Goal: Book appointment/travel/reservation

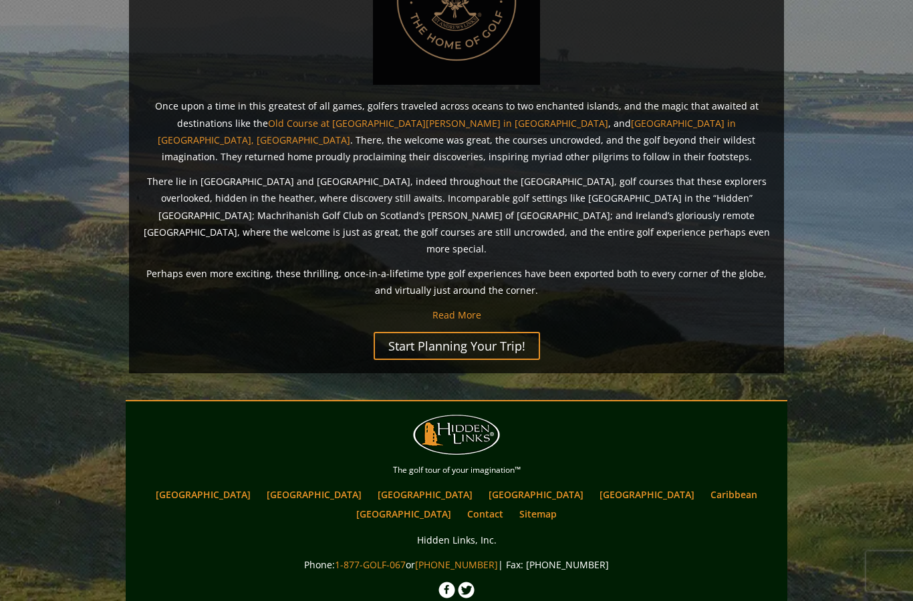
scroll to position [968, 0]
click at [304, 485] on link "[GEOGRAPHIC_DATA]" at bounding box center [314, 494] width 108 height 19
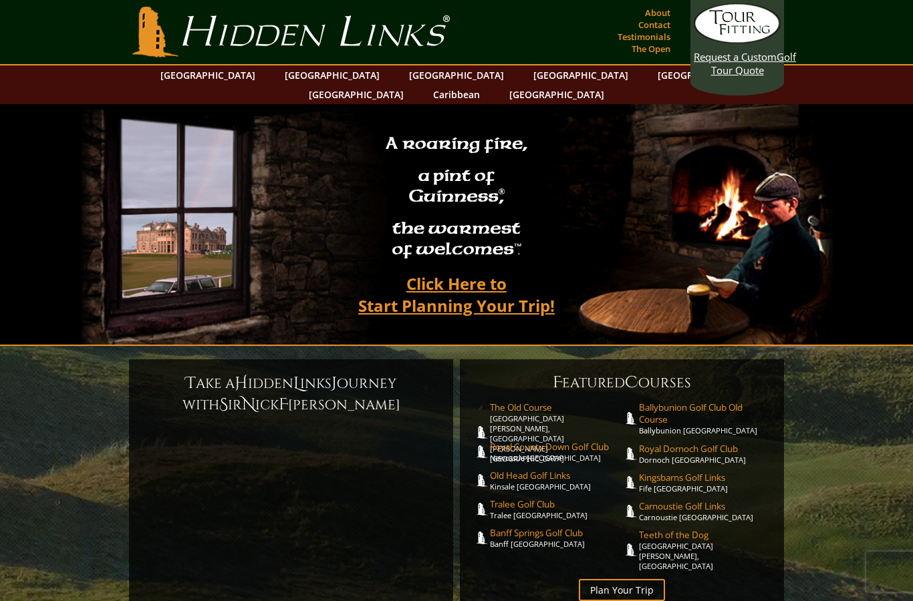
scroll to position [1022, 0]
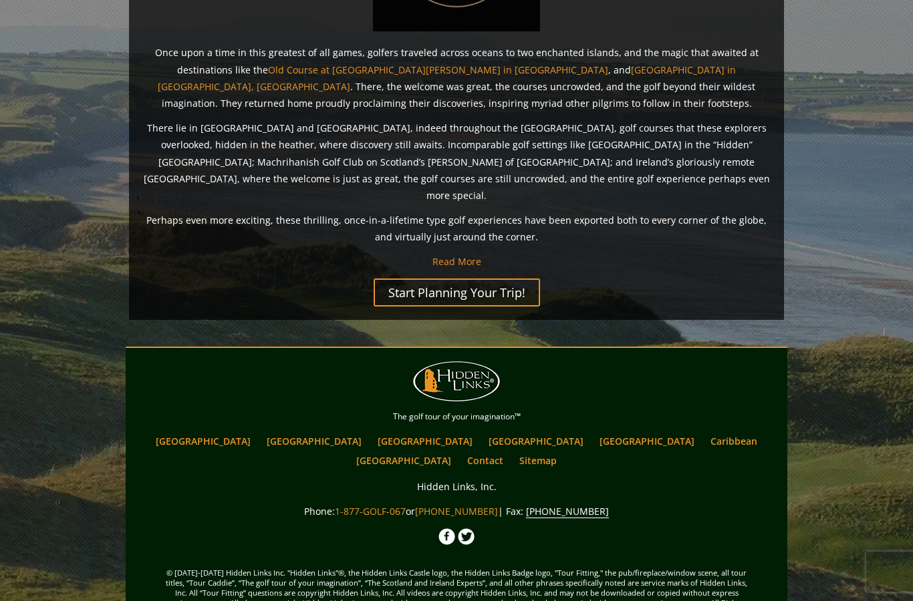
click at [397, 279] on link "Start Planning Your Trip!" at bounding box center [456, 293] width 166 height 28
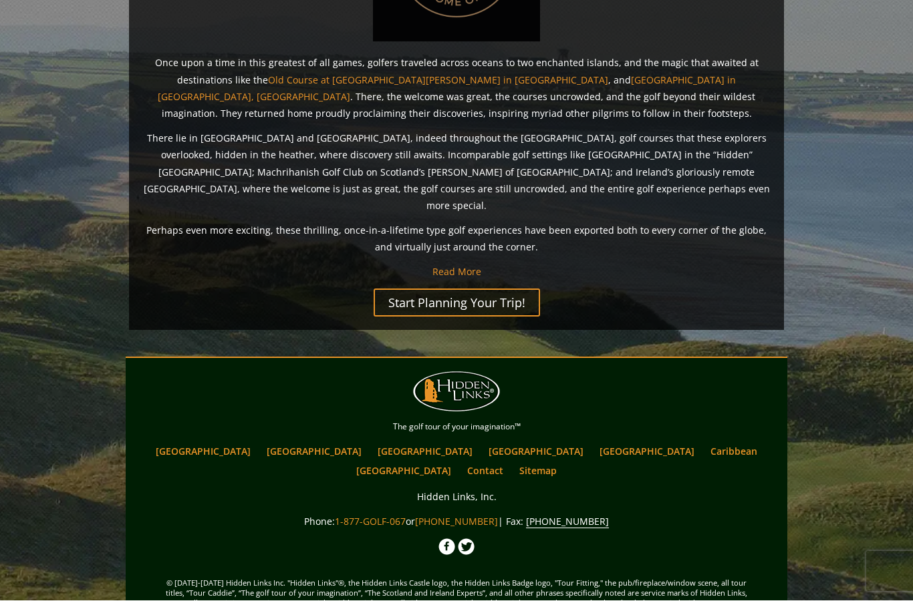
scroll to position [1024, 0]
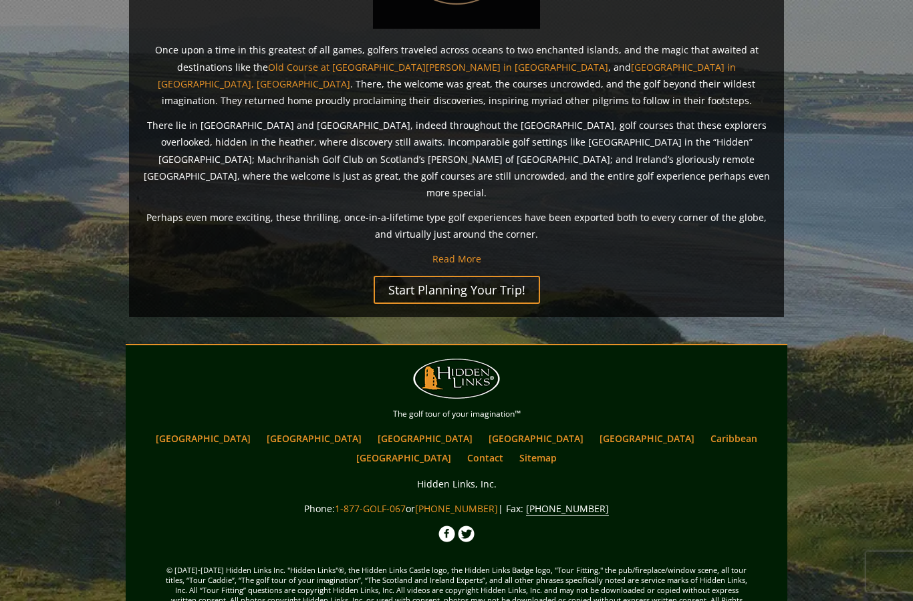
click at [298, 429] on link "[GEOGRAPHIC_DATA]" at bounding box center [314, 438] width 108 height 19
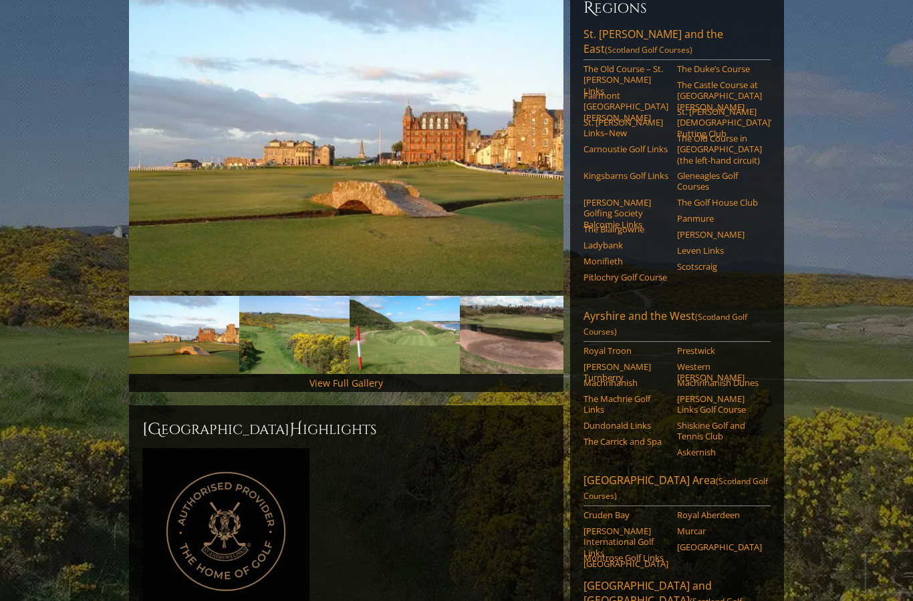
scroll to position [156, 0]
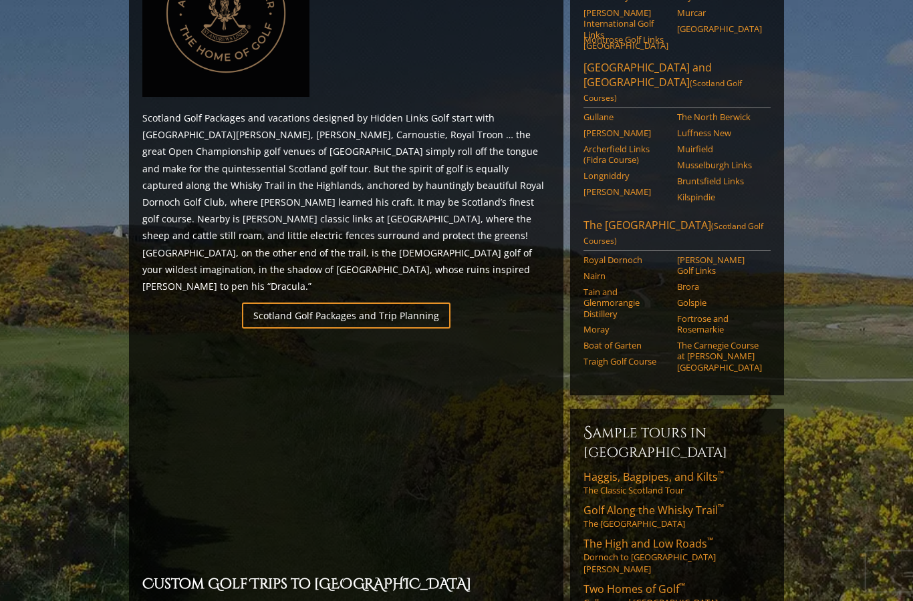
scroll to position [704, 0]
